Goal: Find specific page/section: Find specific page/section

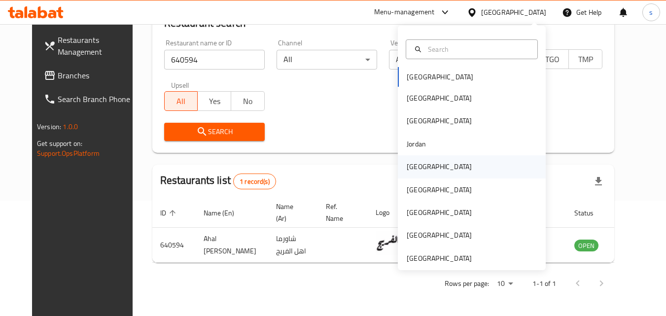
click at [416, 165] on div "[GEOGRAPHIC_DATA]" at bounding box center [439, 166] width 65 height 11
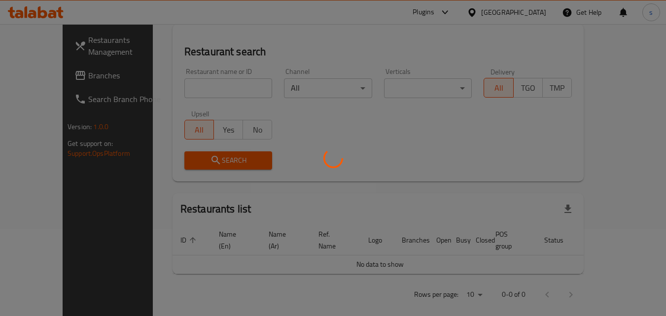
scroll to position [115, 0]
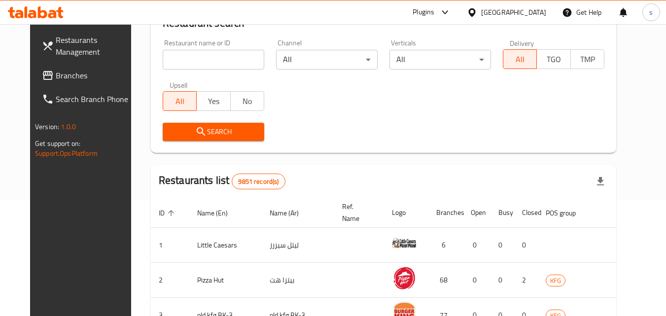
click at [56, 76] on span "Branches" at bounding box center [95, 76] width 78 height 12
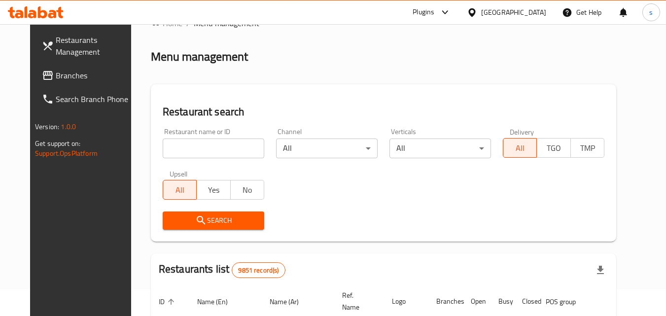
scroll to position [17, 0]
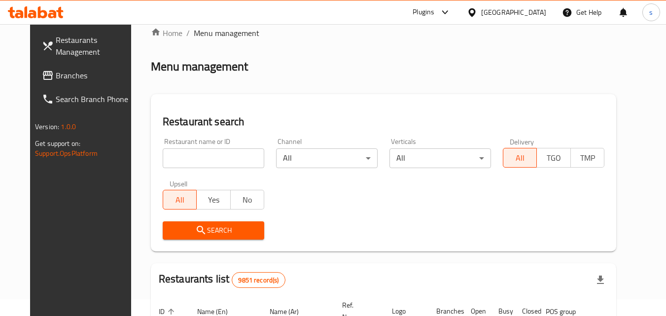
click at [56, 75] on span "Branches" at bounding box center [95, 76] width 78 height 12
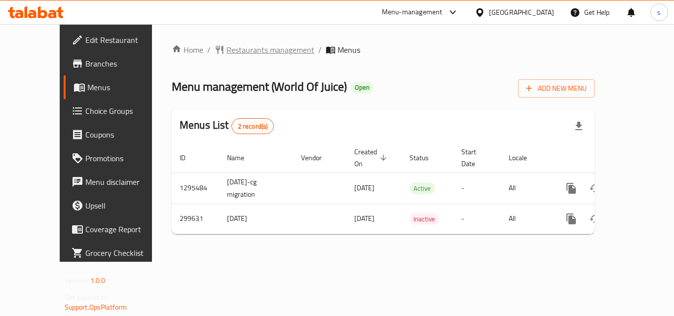
click at [232, 50] on span "Restaurants management" at bounding box center [270, 50] width 88 height 12
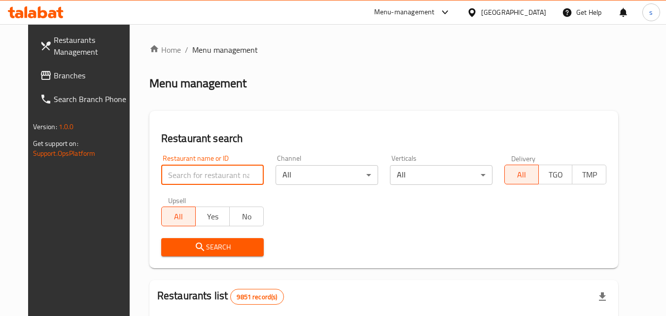
click at [178, 179] on input "search" at bounding box center [212, 175] width 103 height 20
paste input "628582"
type input "628582"
click button "Search" at bounding box center [212, 247] width 103 height 18
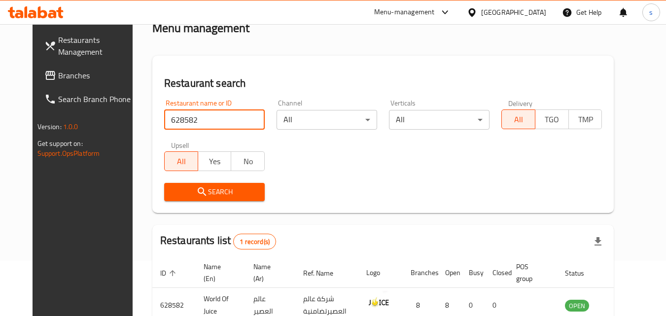
scroll to position [115, 0]
